Goal: Find specific page/section: Find specific page/section

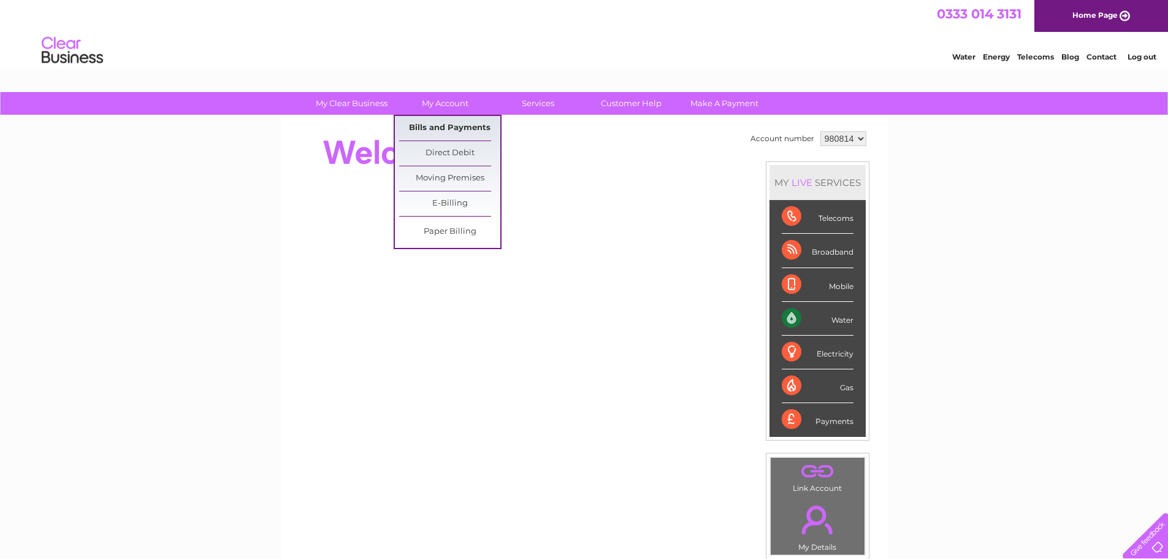
click at [445, 121] on link "Bills and Payments" at bounding box center [449, 128] width 101 height 25
